Goal: Task Accomplishment & Management: Manage account settings

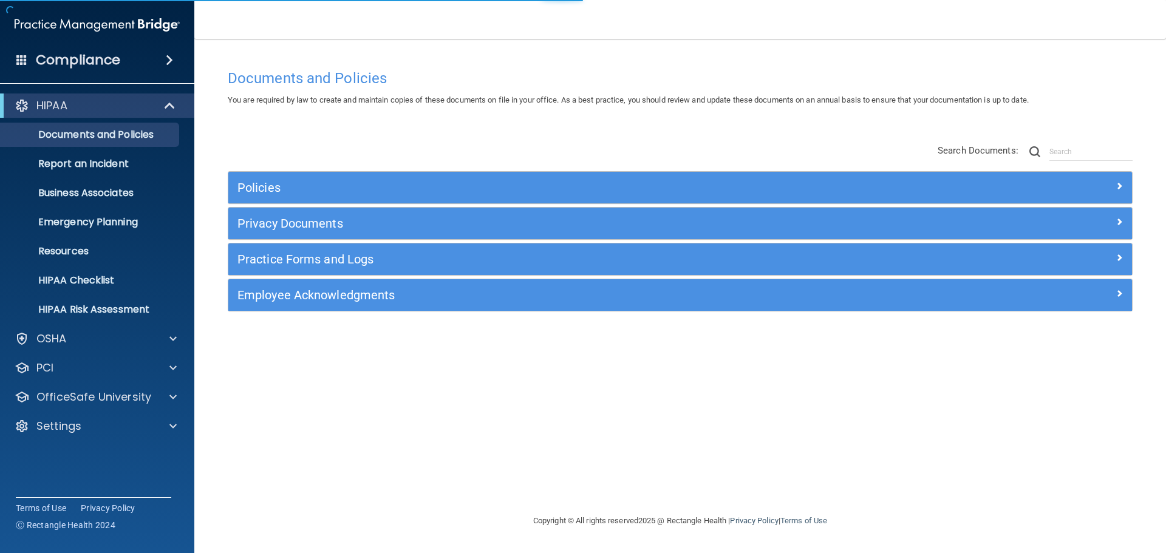
click at [84, 63] on h4 "Compliance" at bounding box center [78, 60] width 84 height 17
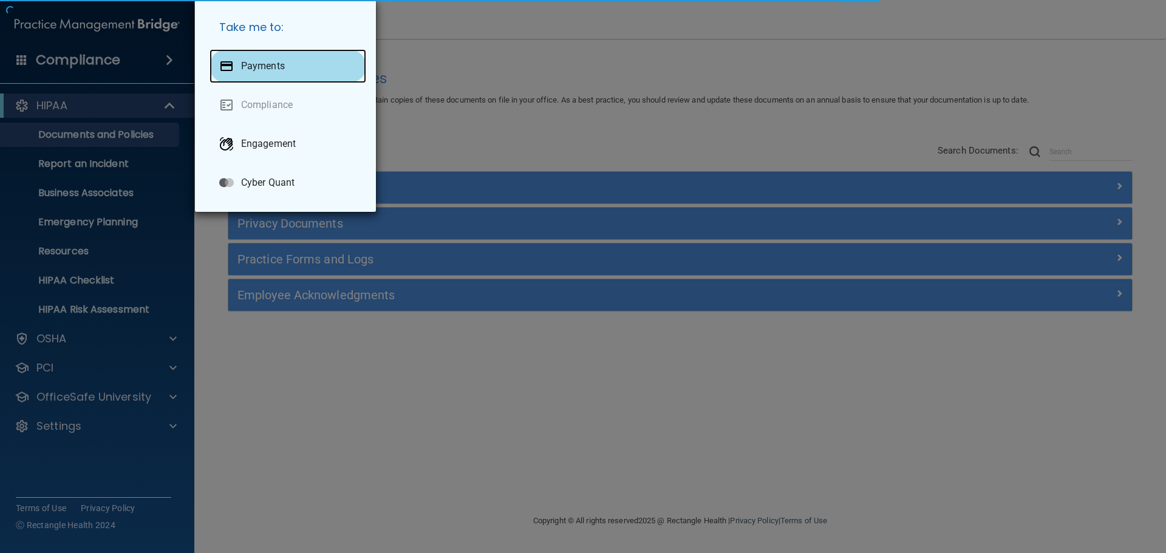
click at [245, 65] on p "Payments" at bounding box center [263, 66] width 44 height 12
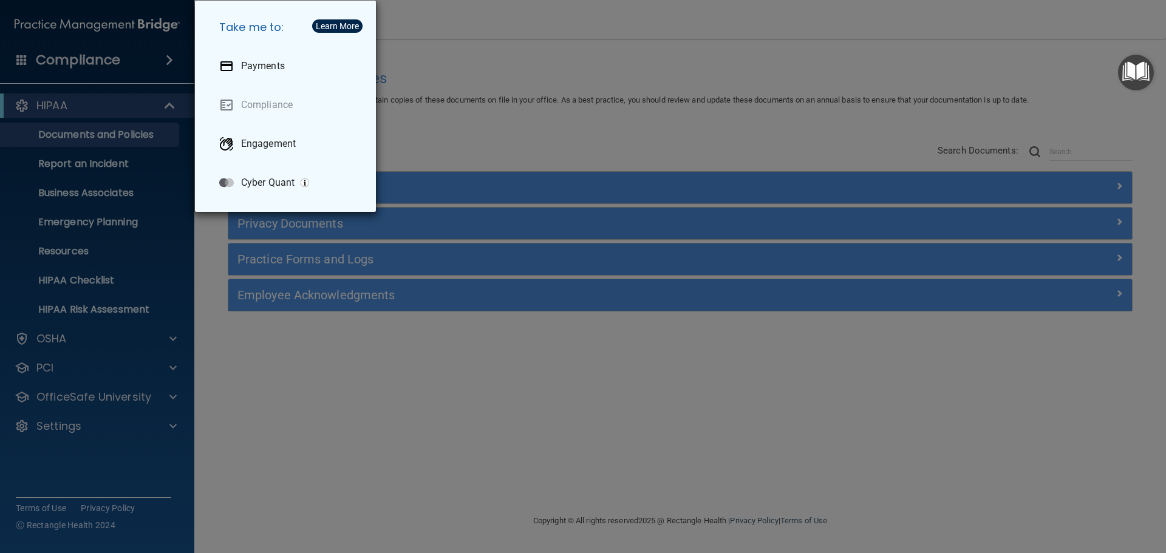
click at [695, 14] on div "Take me to: Payments Compliance Engagement Cyber Quant" at bounding box center [583, 276] width 1166 height 553
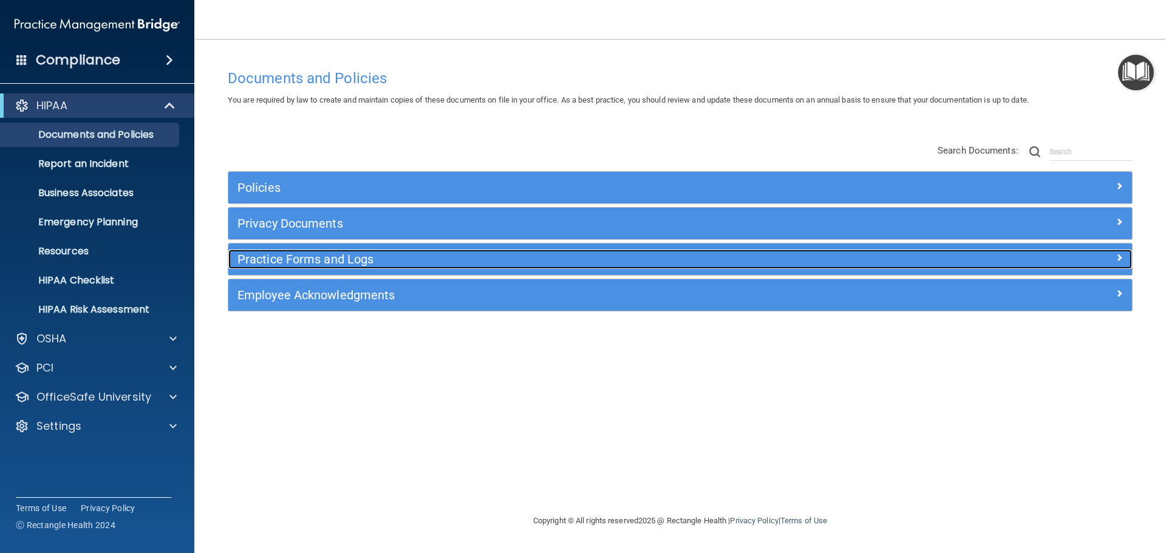
click at [298, 261] on h5 "Practice Forms and Logs" at bounding box center [568, 259] width 660 height 13
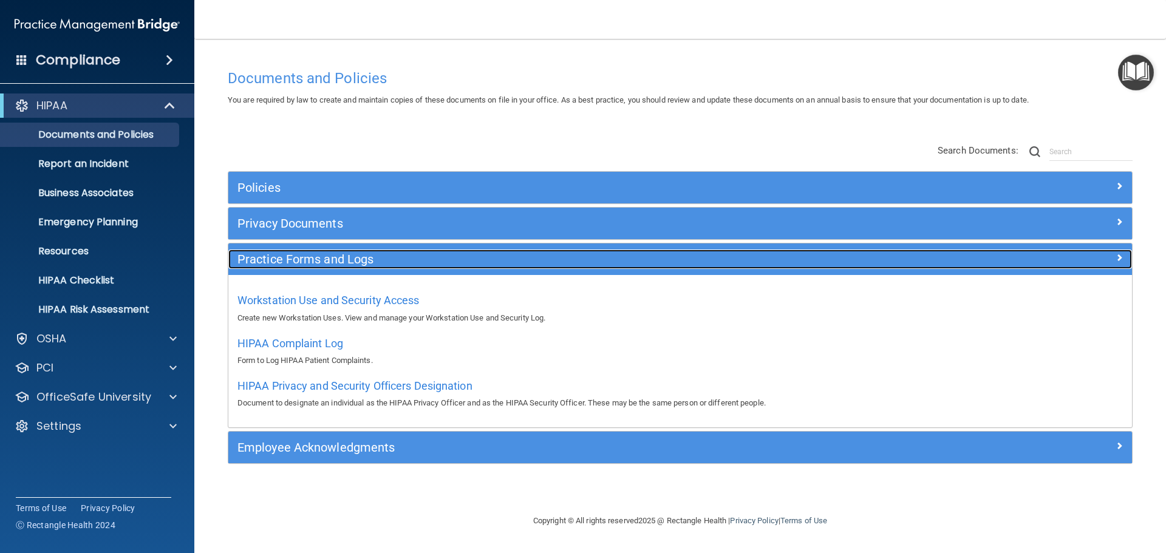
click at [303, 261] on h5 "Practice Forms and Logs" at bounding box center [568, 259] width 660 height 13
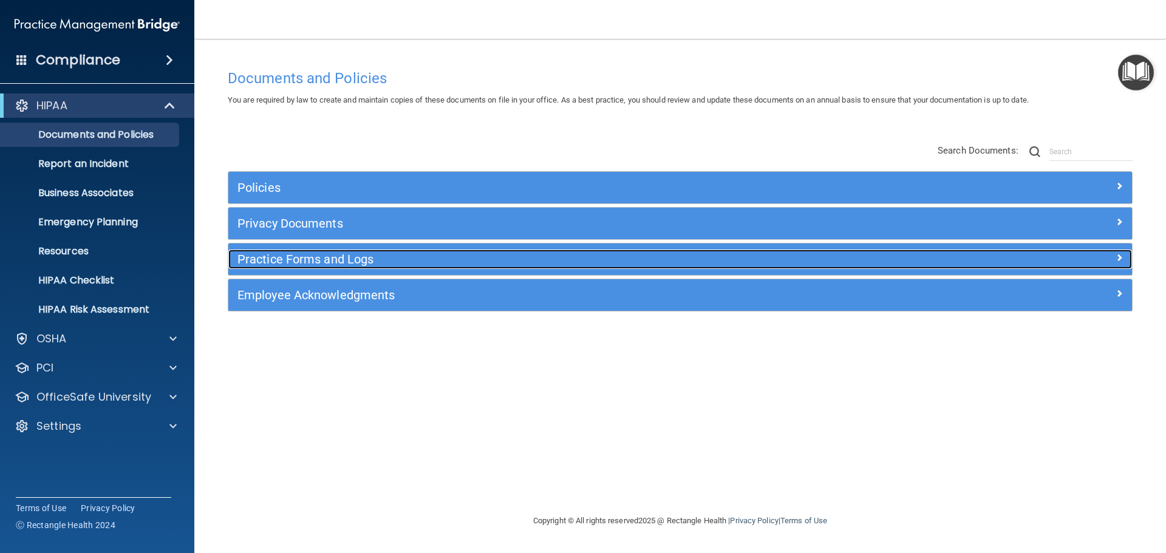
click at [309, 255] on h5 "Practice Forms and Logs" at bounding box center [568, 259] width 660 height 13
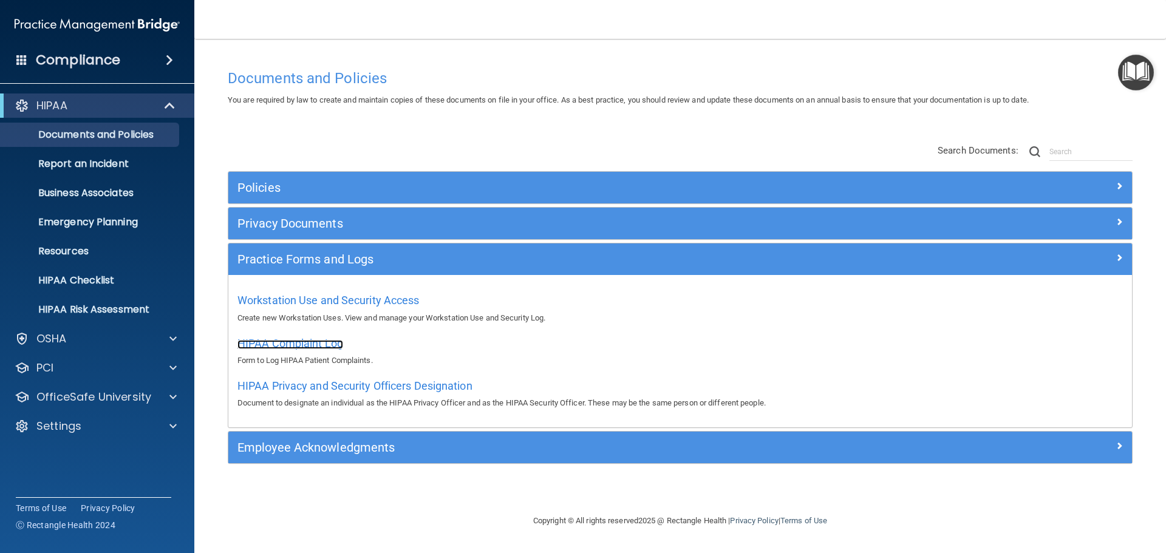
click at [313, 341] on span "HIPAA Complaint Log" at bounding box center [291, 343] width 106 height 13
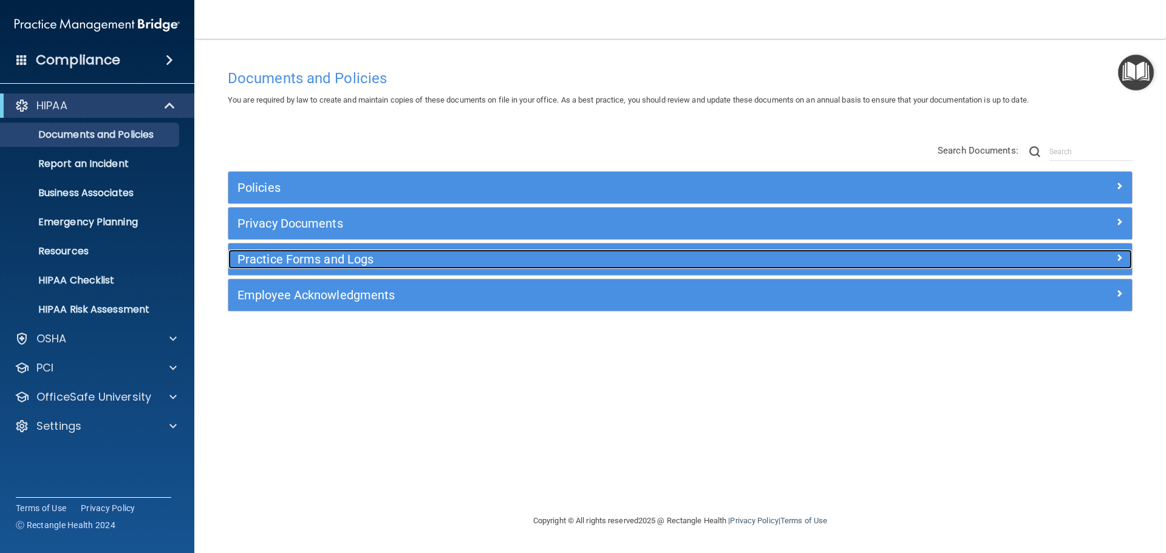
click at [347, 264] on h5 "Practice Forms and Logs" at bounding box center [568, 259] width 660 height 13
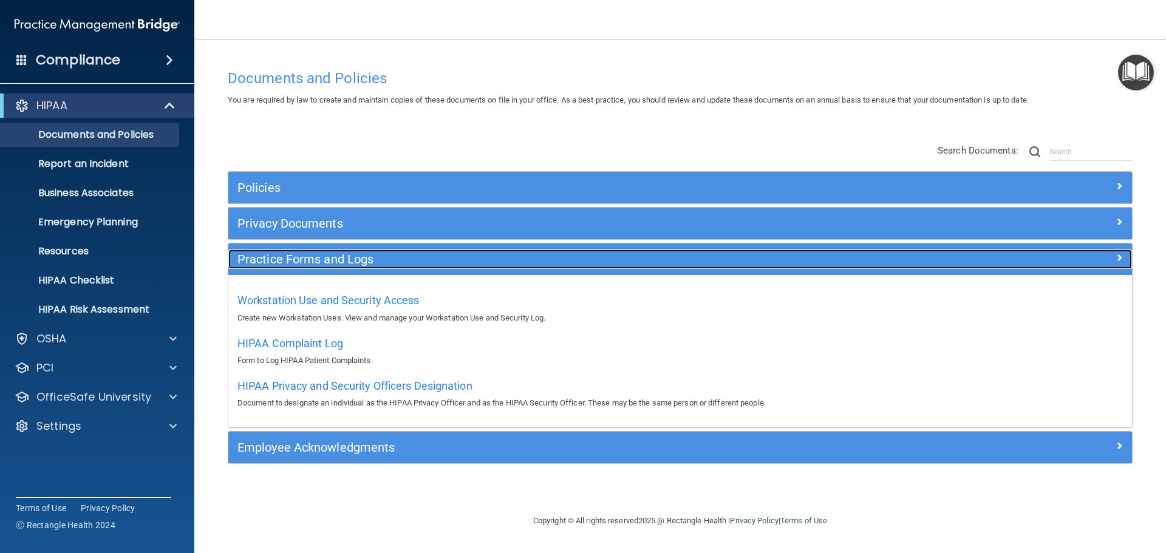
click at [295, 258] on h5 "Practice Forms and Logs" at bounding box center [568, 259] width 660 height 13
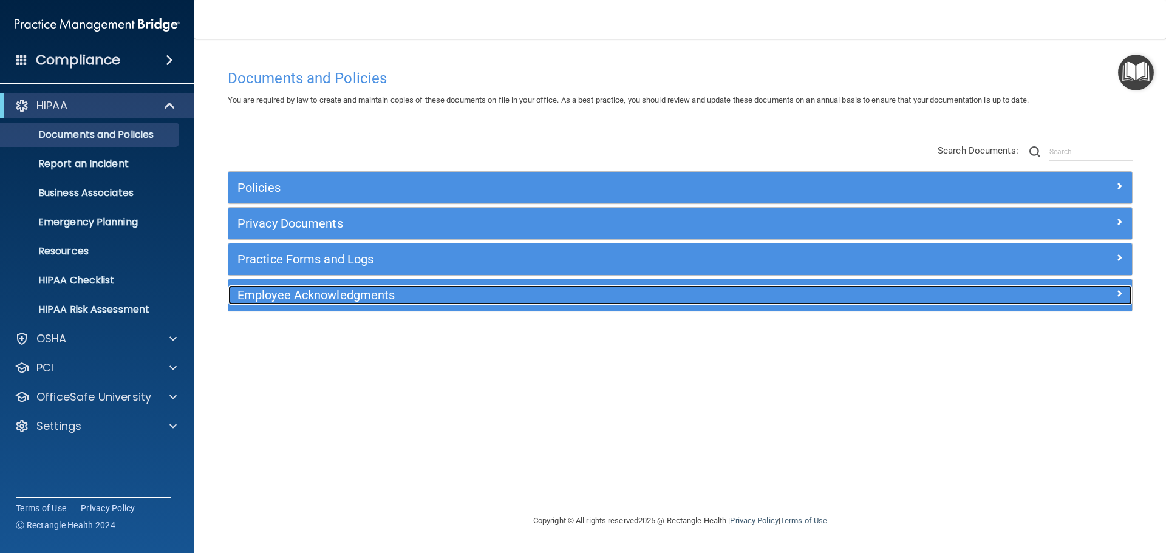
click at [302, 303] on div "Employee Acknowledgments" at bounding box center [567, 295] width 678 height 19
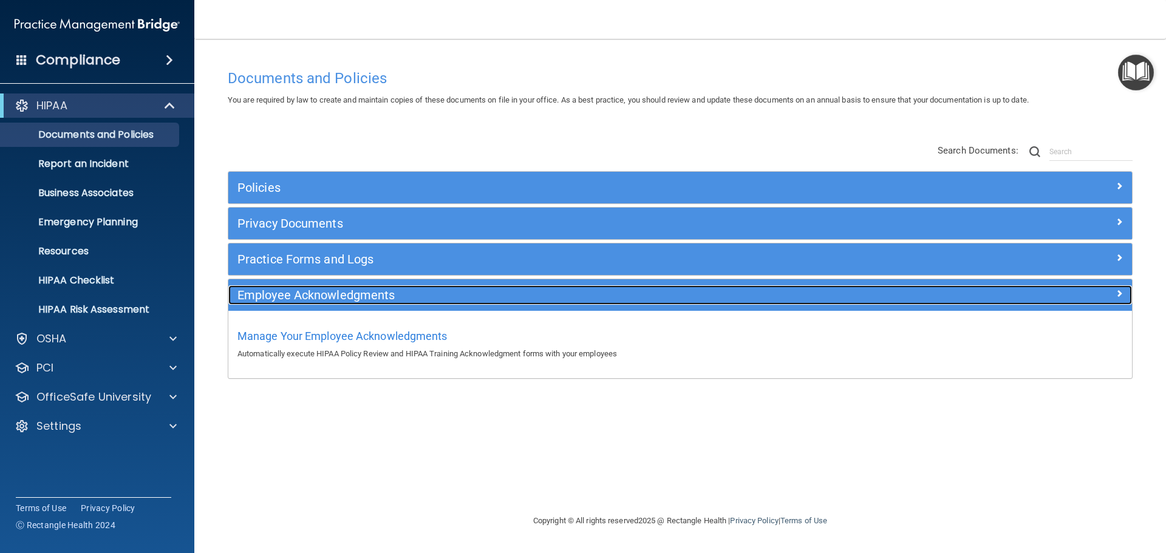
click at [302, 303] on div "Employee Acknowledgments" at bounding box center [567, 295] width 678 height 19
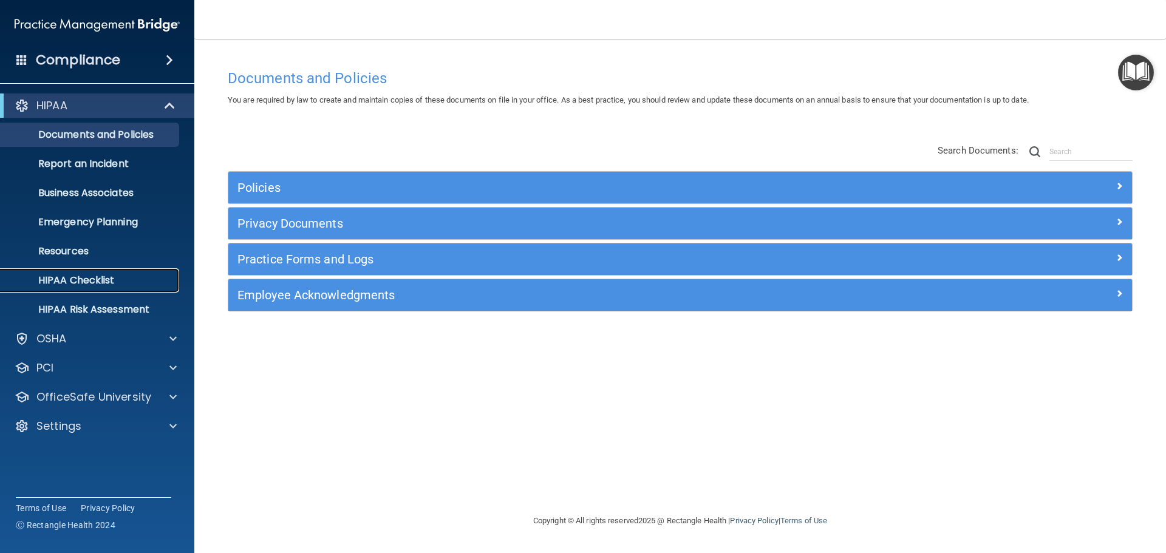
click at [106, 281] on p "HIPAA Checklist" at bounding box center [91, 281] width 166 height 12
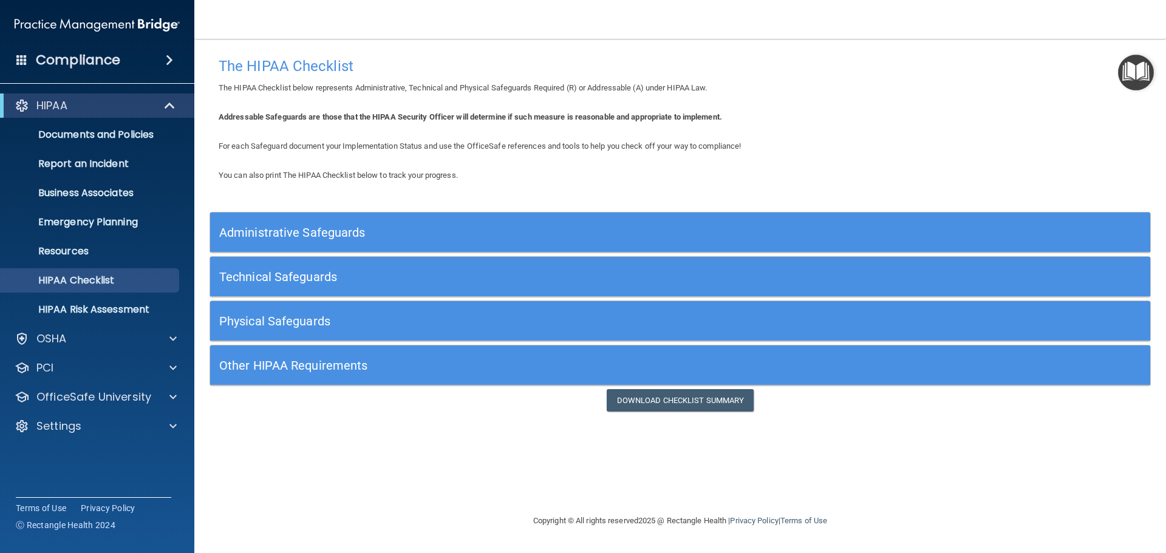
click at [345, 227] on h5 "Administrative Safeguards" at bounding box center [562, 232] width 687 height 13
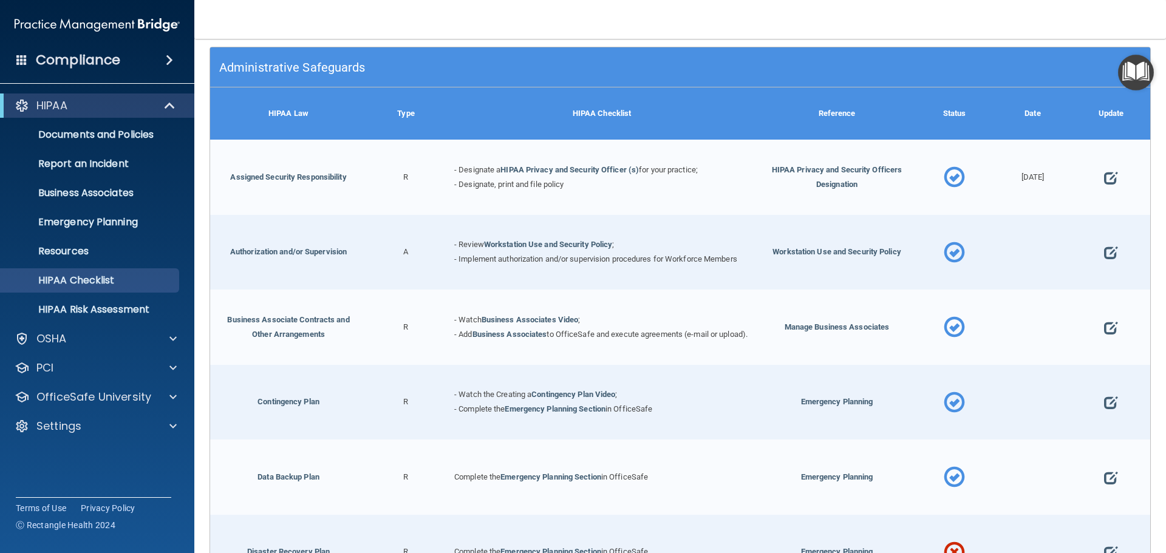
scroll to position [182, 0]
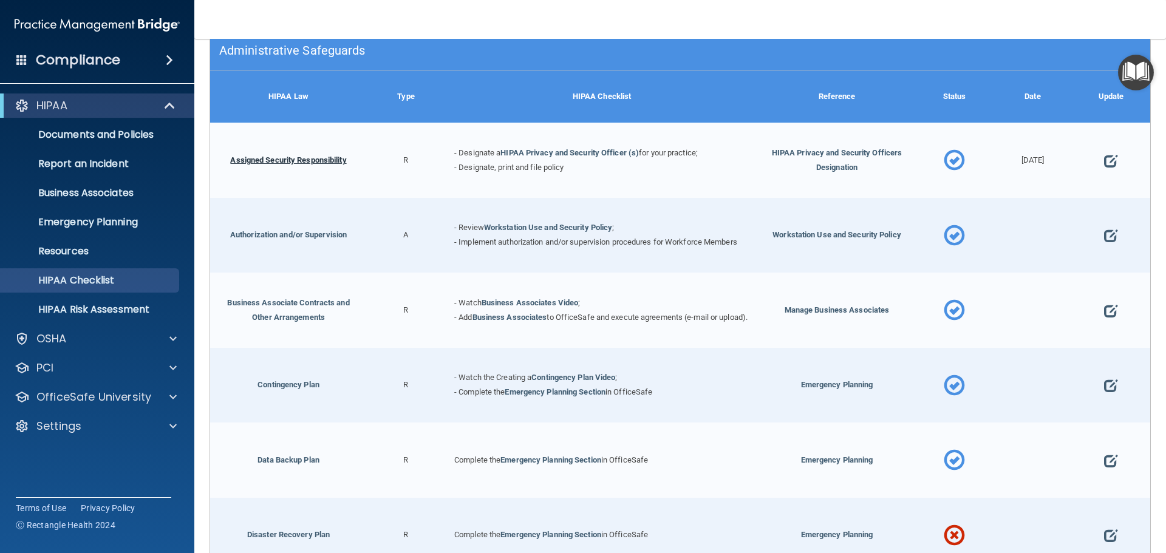
click at [264, 157] on link "Assigned Security Responsibility" at bounding box center [288, 160] width 116 height 9
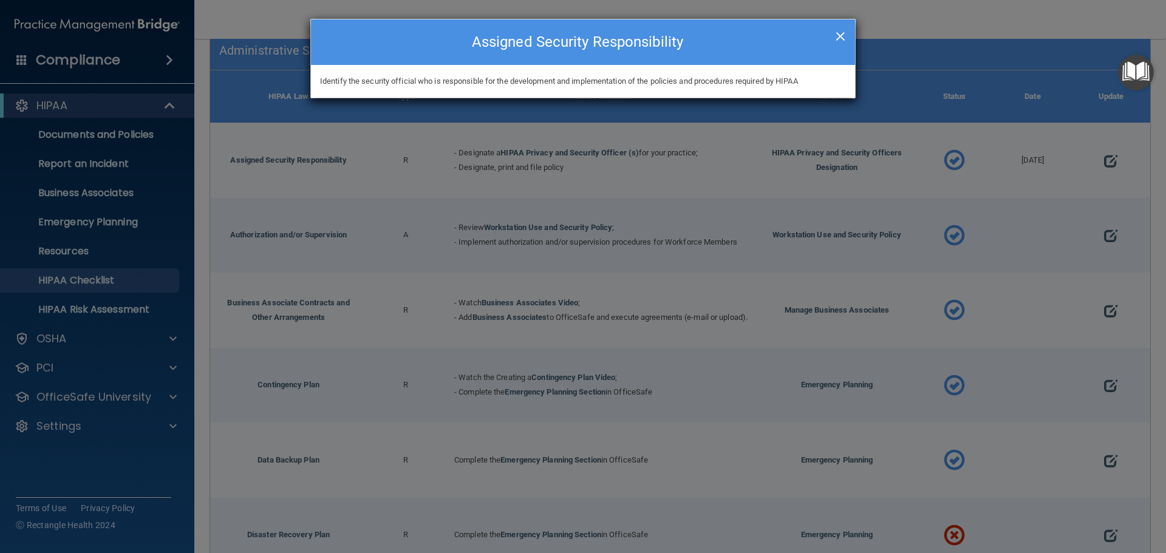
click at [840, 38] on span "×" at bounding box center [840, 34] width 11 height 24
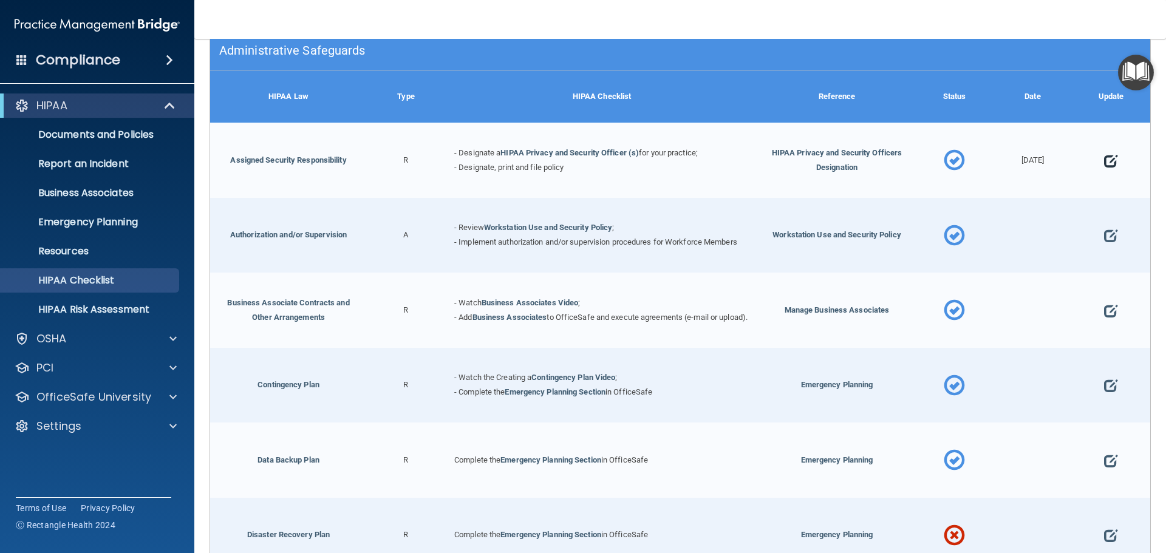
click at [1104, 161] on span at bounding box center [1110, 161] width 13 height 38
select select "completed"
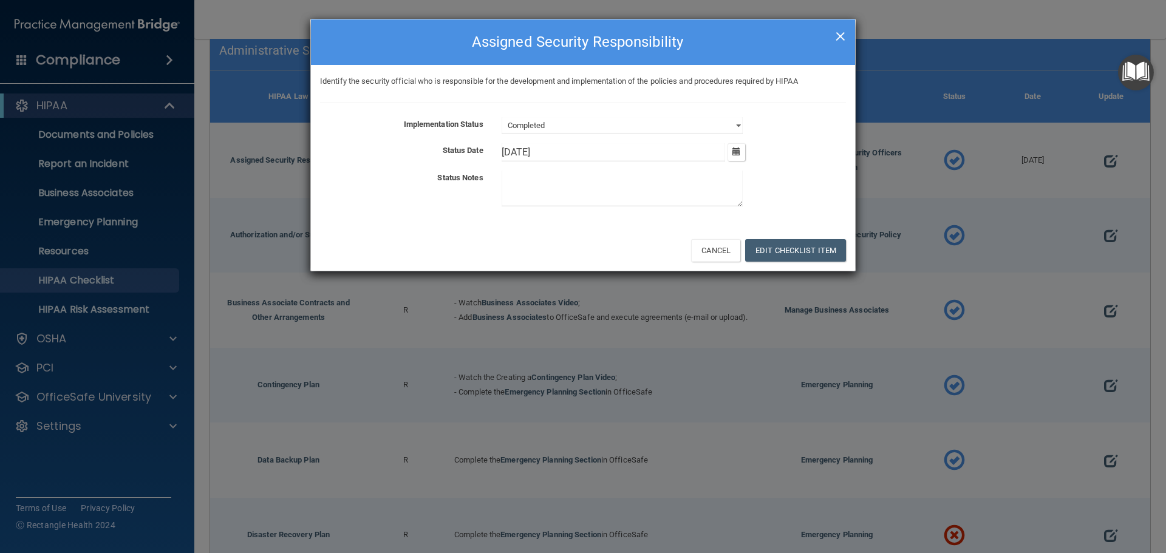
click at [841, 35] on span "×" at bounding box center [840, 34] width 11 height 24
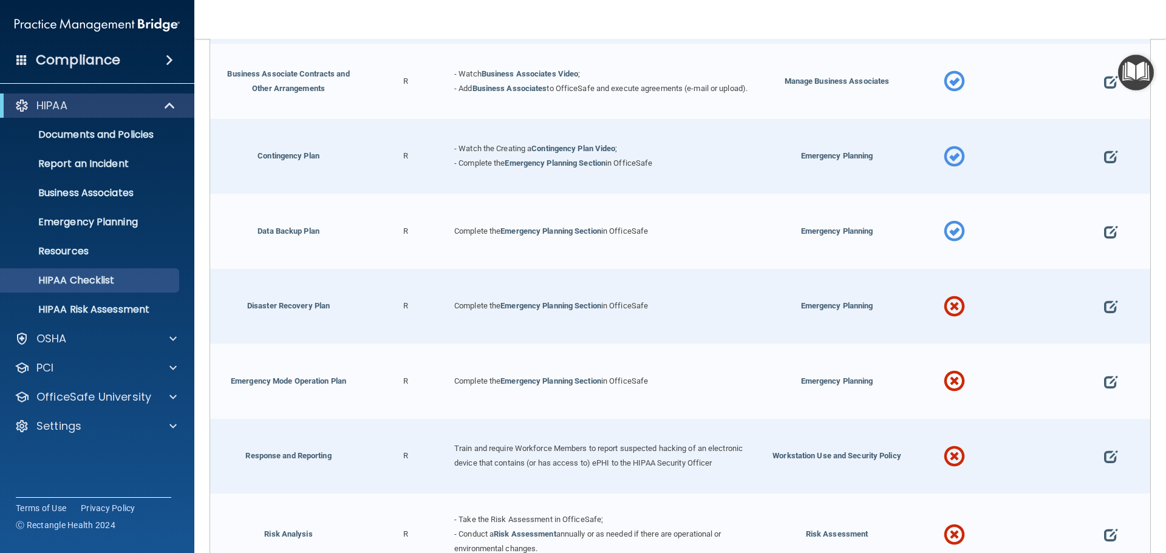
scroll to position [425, 0]
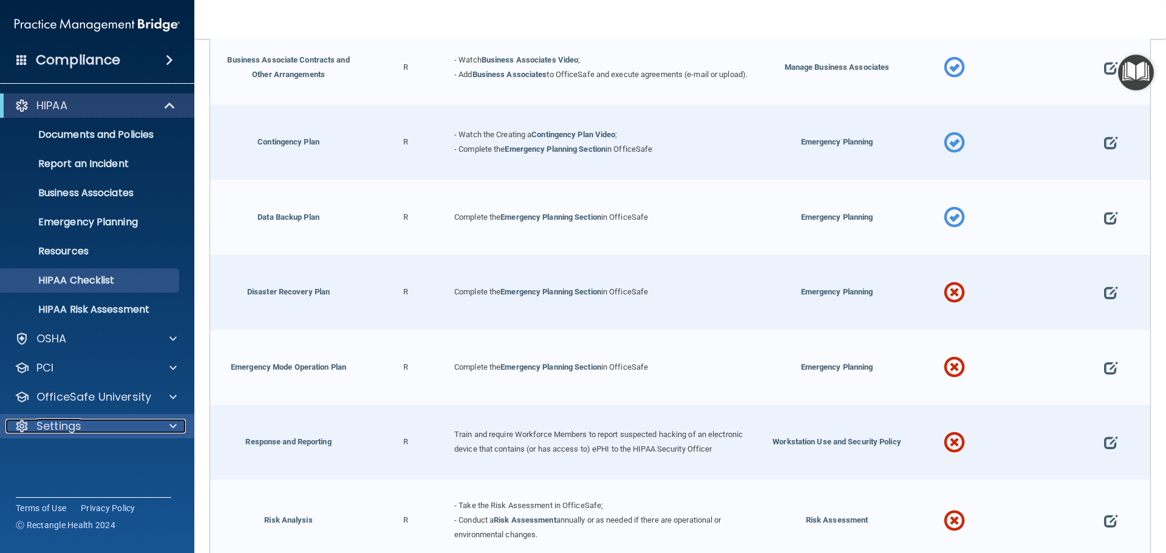
click at [121, 426] on div "Settings" at bounding box center [80, 426] width 151 height 15
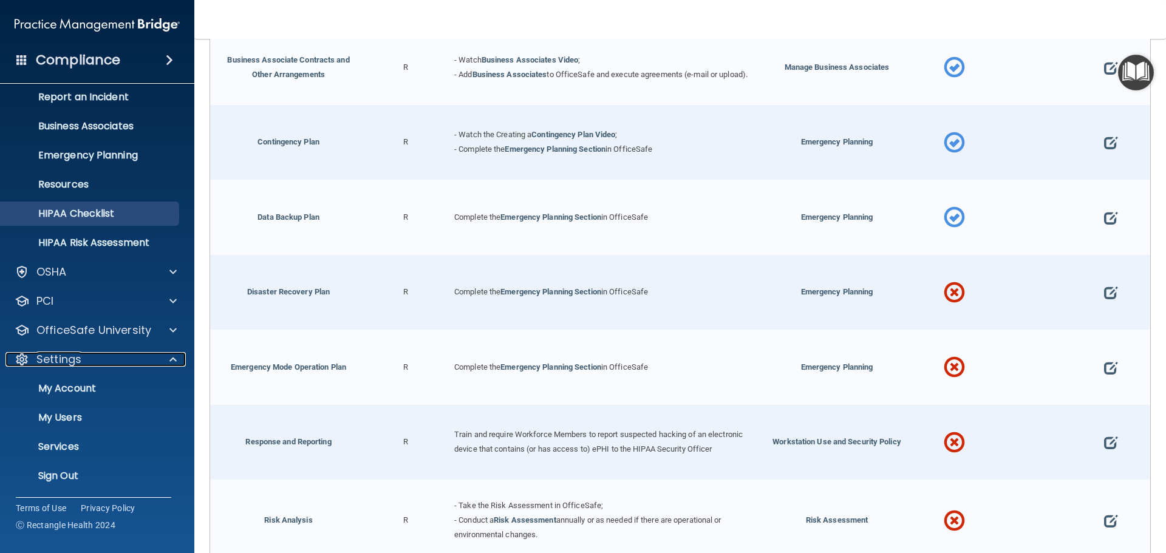
scroll to position [67, 0]
click at [77, 456] on link "Services" at bounding box center [83, 446] width 191 height 24
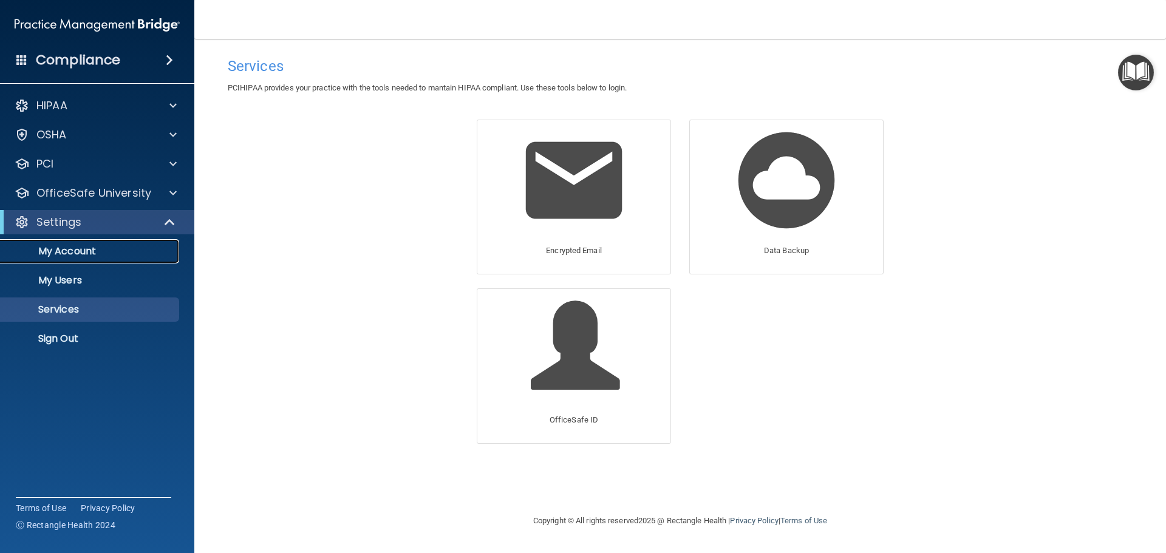
click at [60, 245] on p "My Account" at bounding box center [91, 251] width 166 height 12
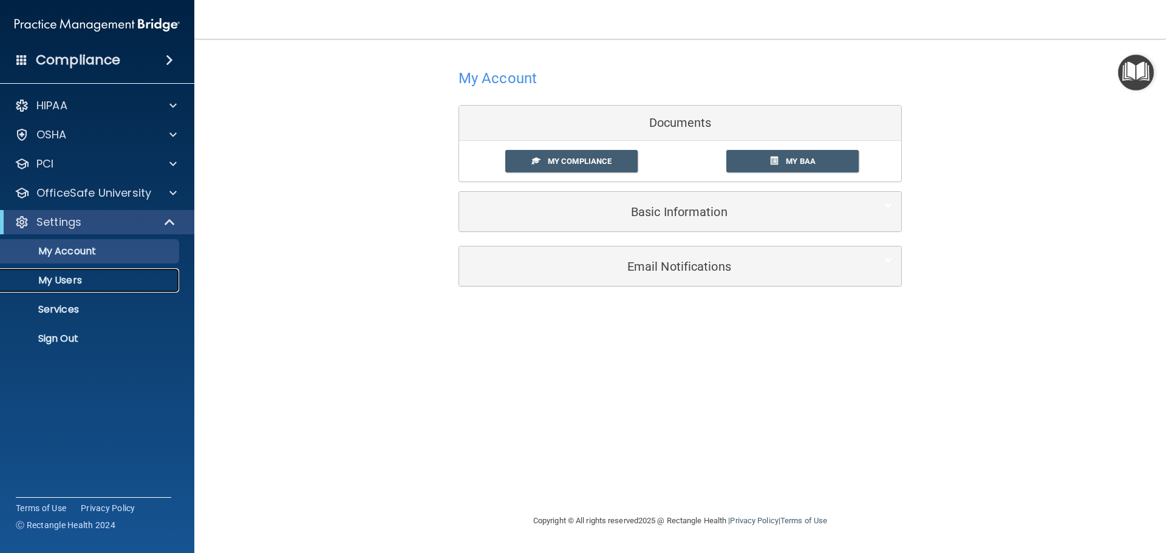
click at [95, 286] on p "My Users" at bounding box center [91, 281] width 166 height 12
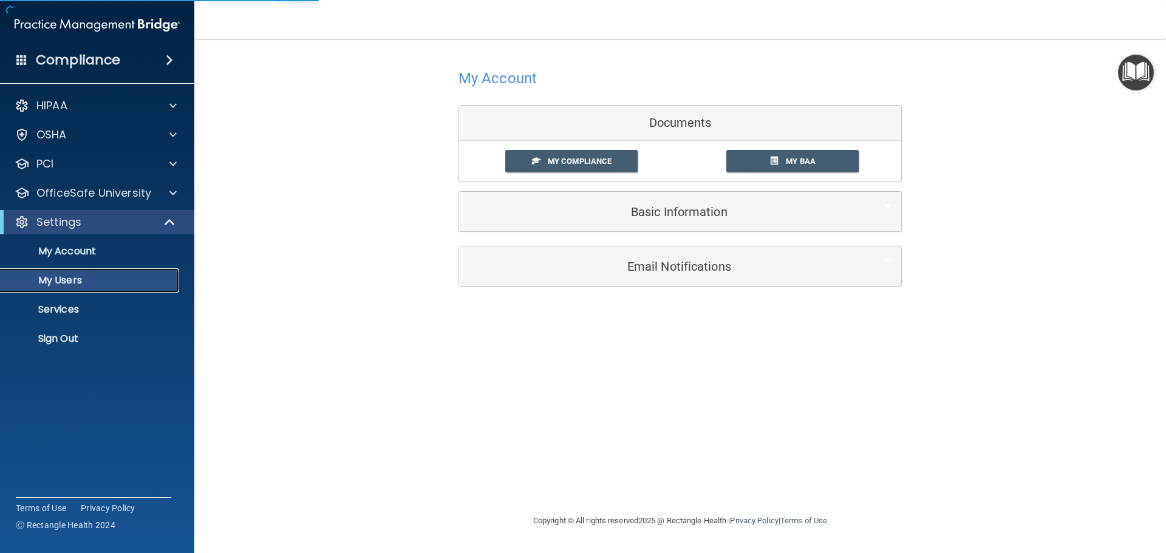
select select "20"
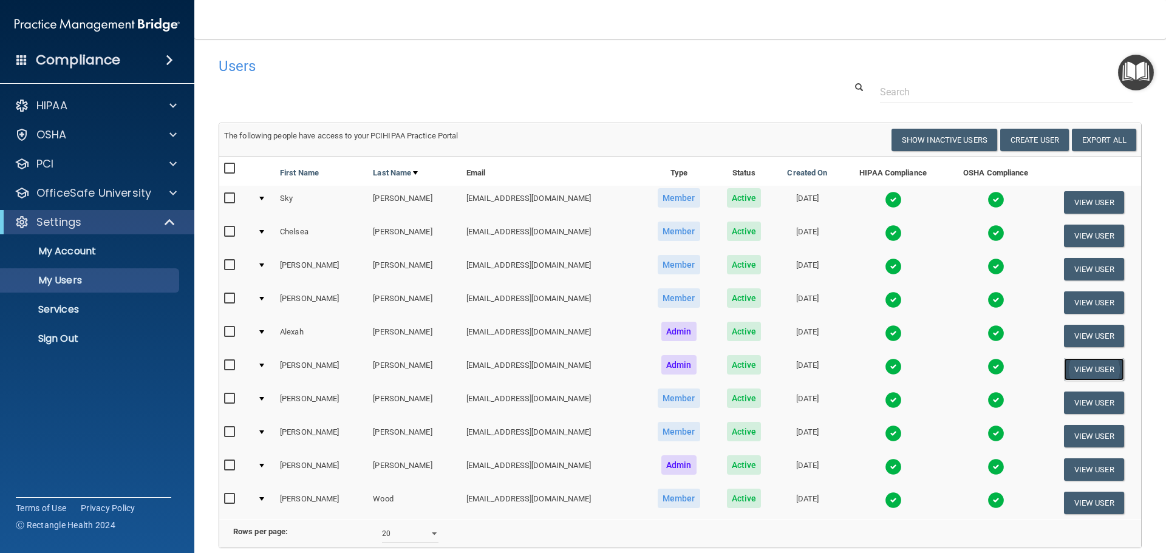
click at [1064, 366] on button "View User" at bounding box center [1094, 369] width 60 height 22
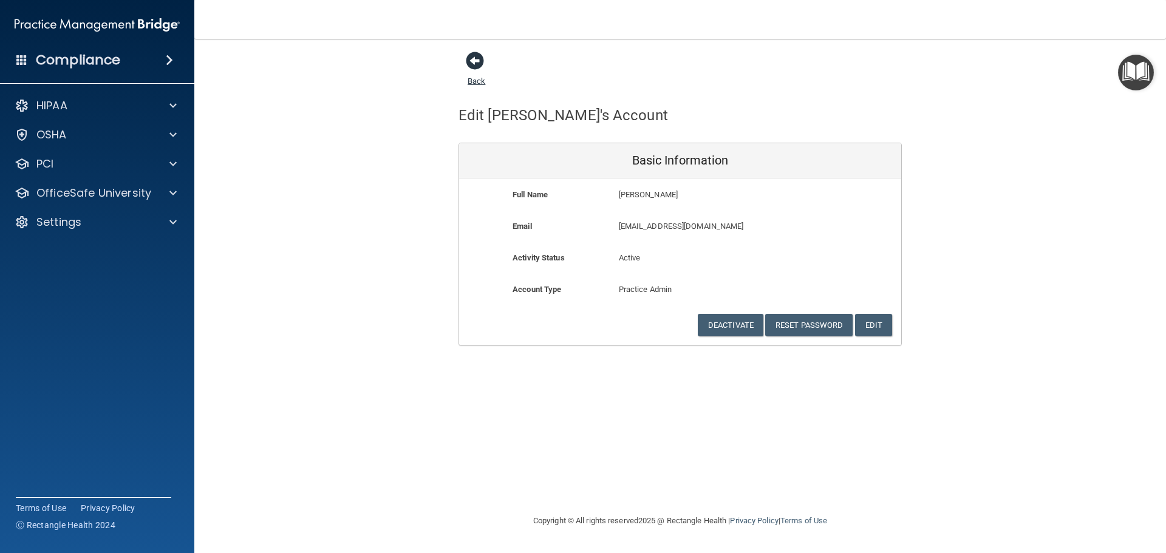
click at [473, 60] on span at bounding box center [475, 61] width 18 height 18
